Goal: Navigation & Orientation: Find specific page/section

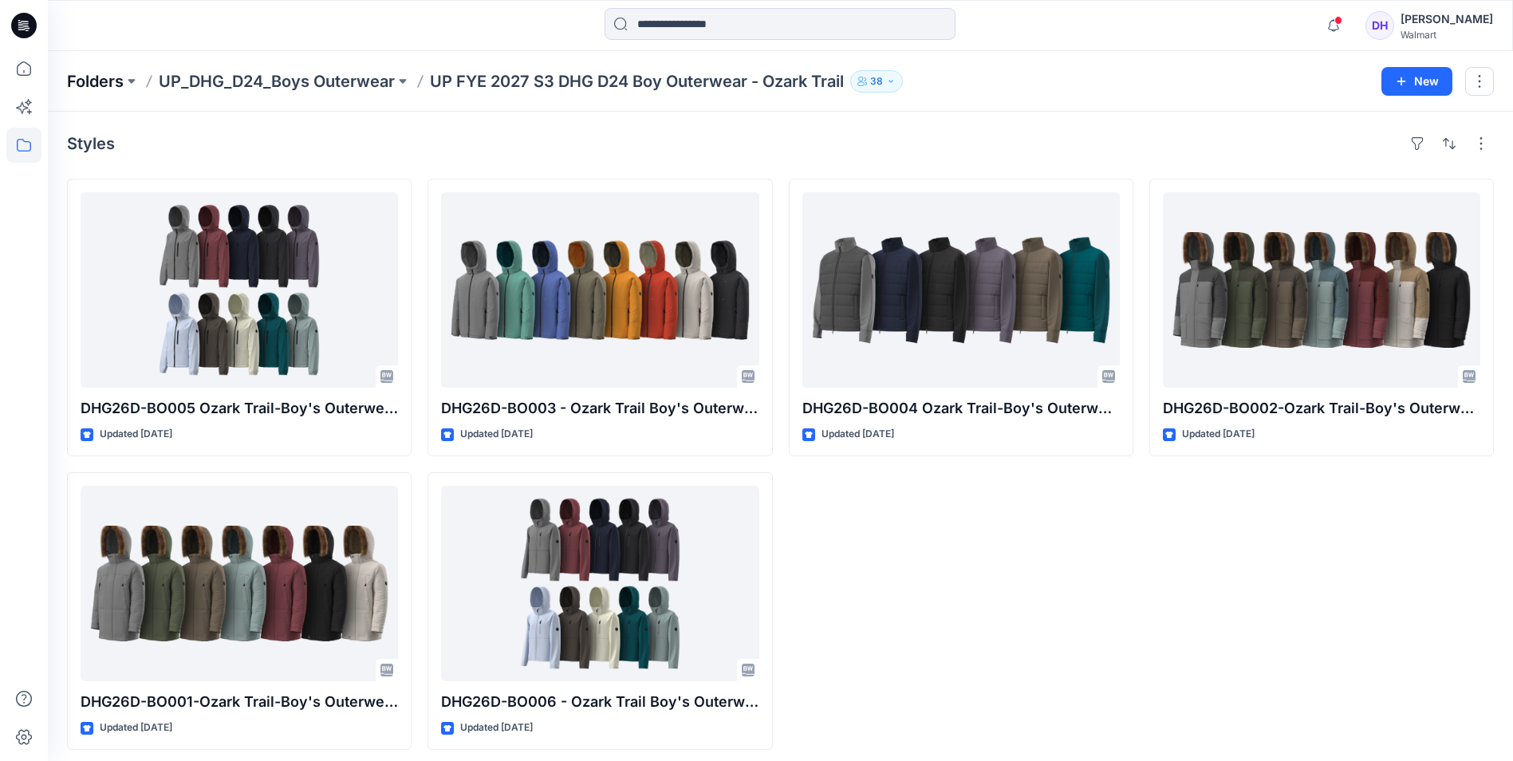
click at [105, 75] on p "Folders" at bounding box center [95, 81] width 57 height 22
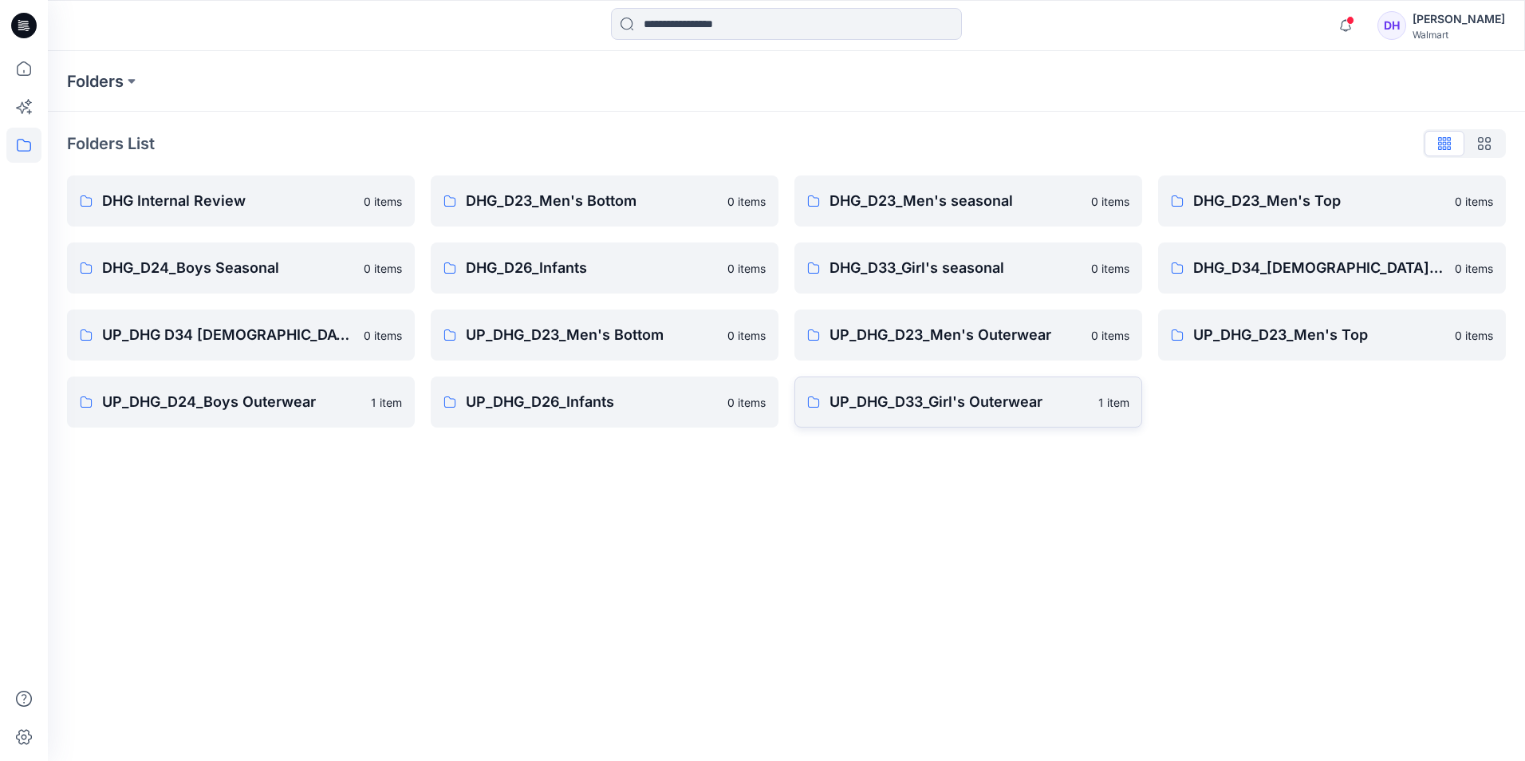
click at [887, 415] on link "UP_DHG_D33_Girl's Outerwear 1 item" at bounding box center [968, 401] width 348 height 51
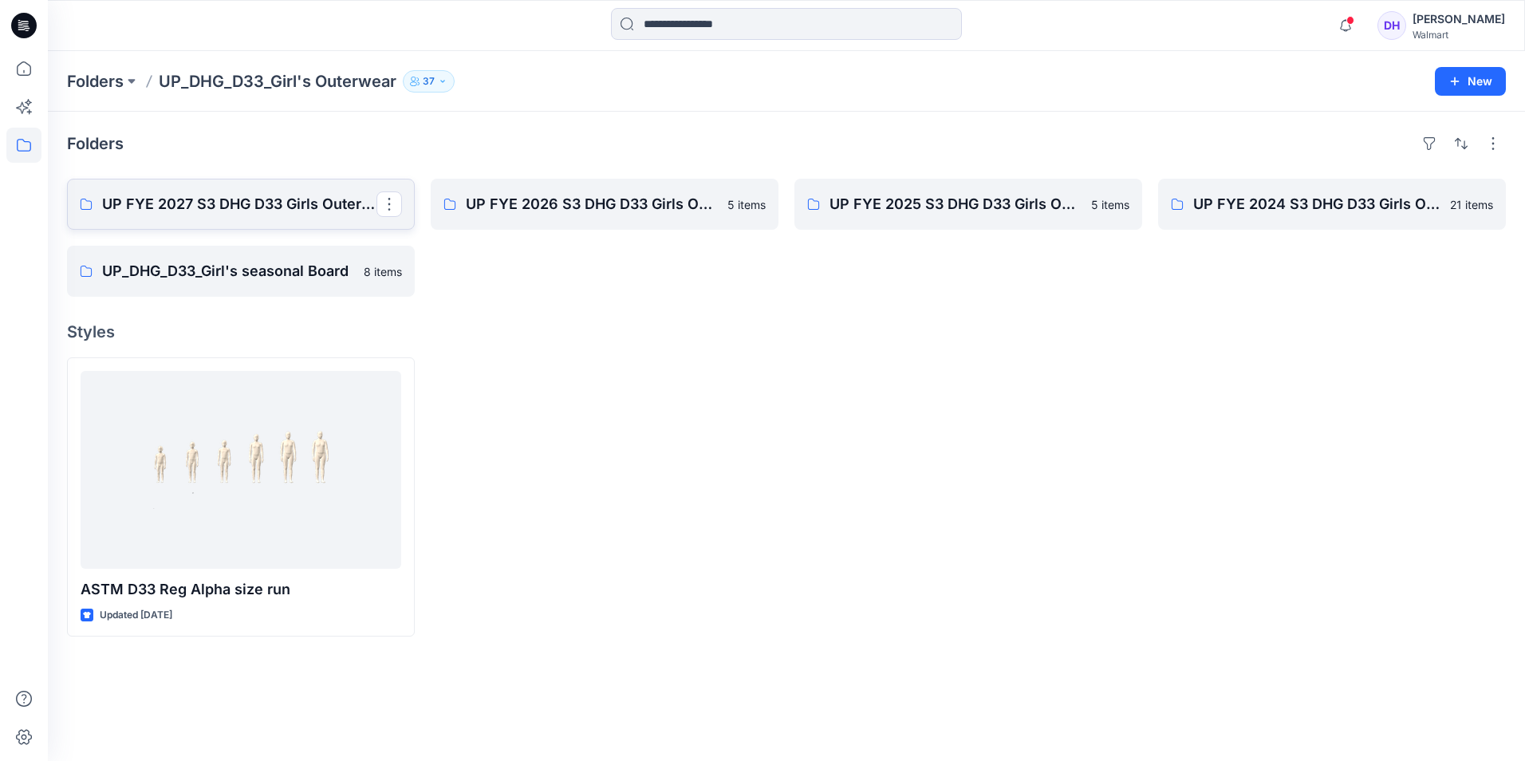
click at [333, 208] on p "UP FYE 2027 S3 DHG D33 Girls Outerwear" at bounding box center [239, 204] width 274 height 22
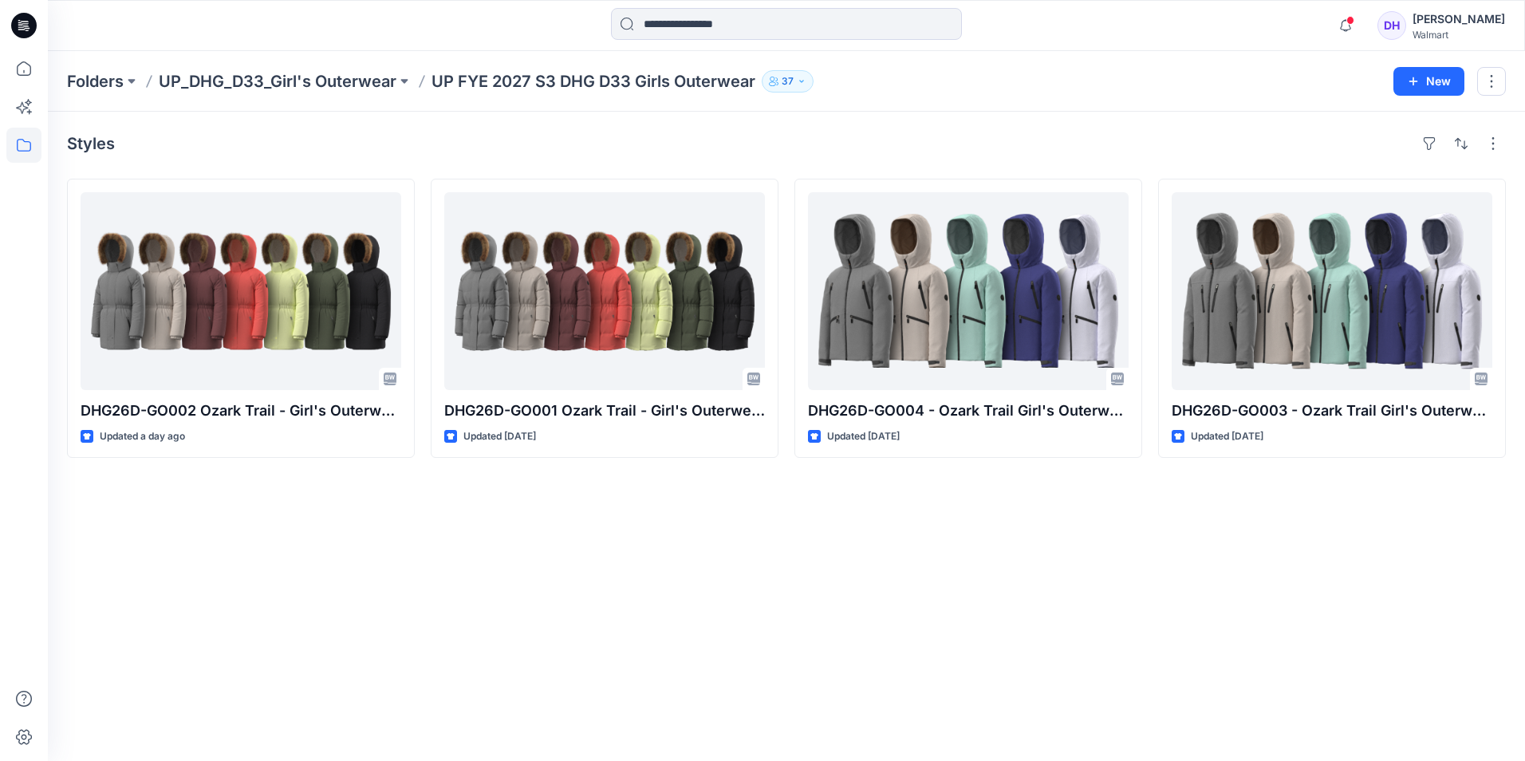
click at [1025, 655] on div "Styles DHG26D-GO002 Ozark Trail - Girl's Outerwear-Parka Jkt Opt.2 Updated a da…" at bounding box center [786, 436] width 1477 height 649
click at [805, 135] on div "Styles" at bounding box center [786, 144] width 1439 height 26
